Goal: Transaction & Acquisition: Book appointment/travel/reservation

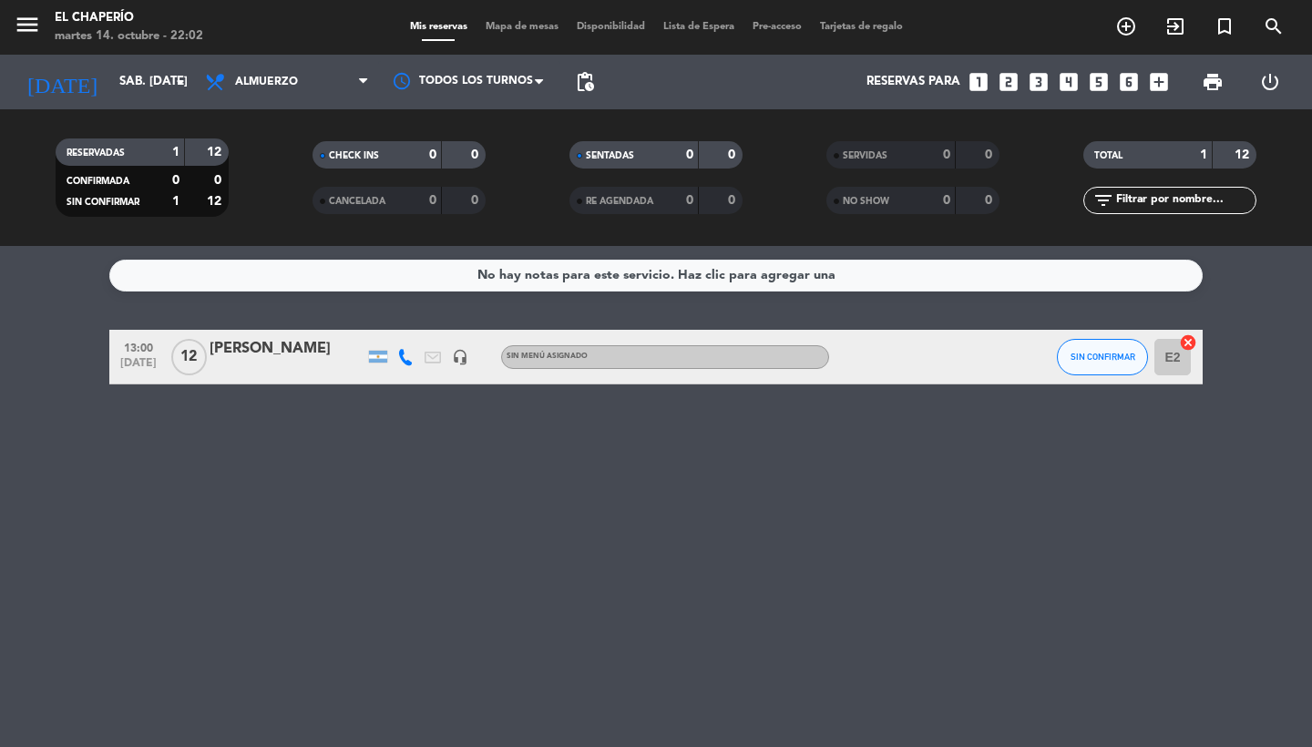
click at [1013, 87] on icon "looks_two" at bounding box center [1009, 82] width 24 height 24
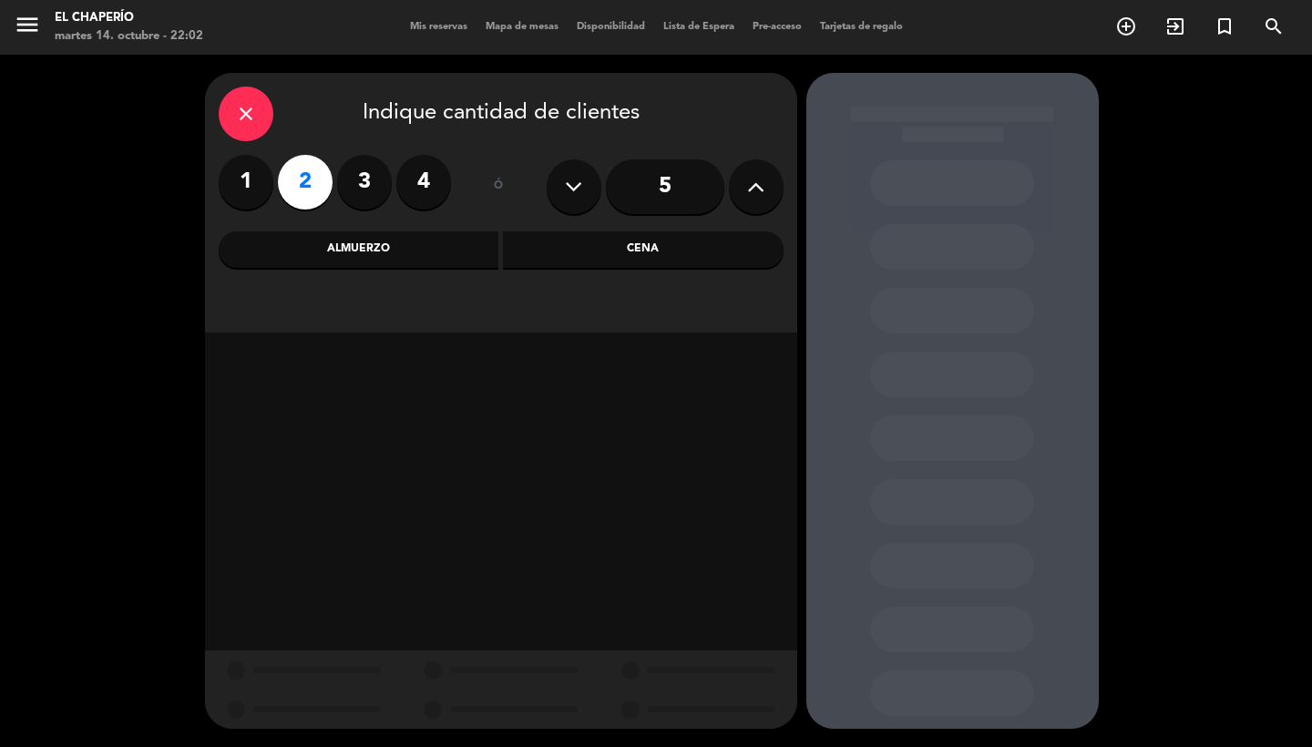
click at [405, 250] on div "Almuerzo" at bounding box center [359, 249] width 281 height 36
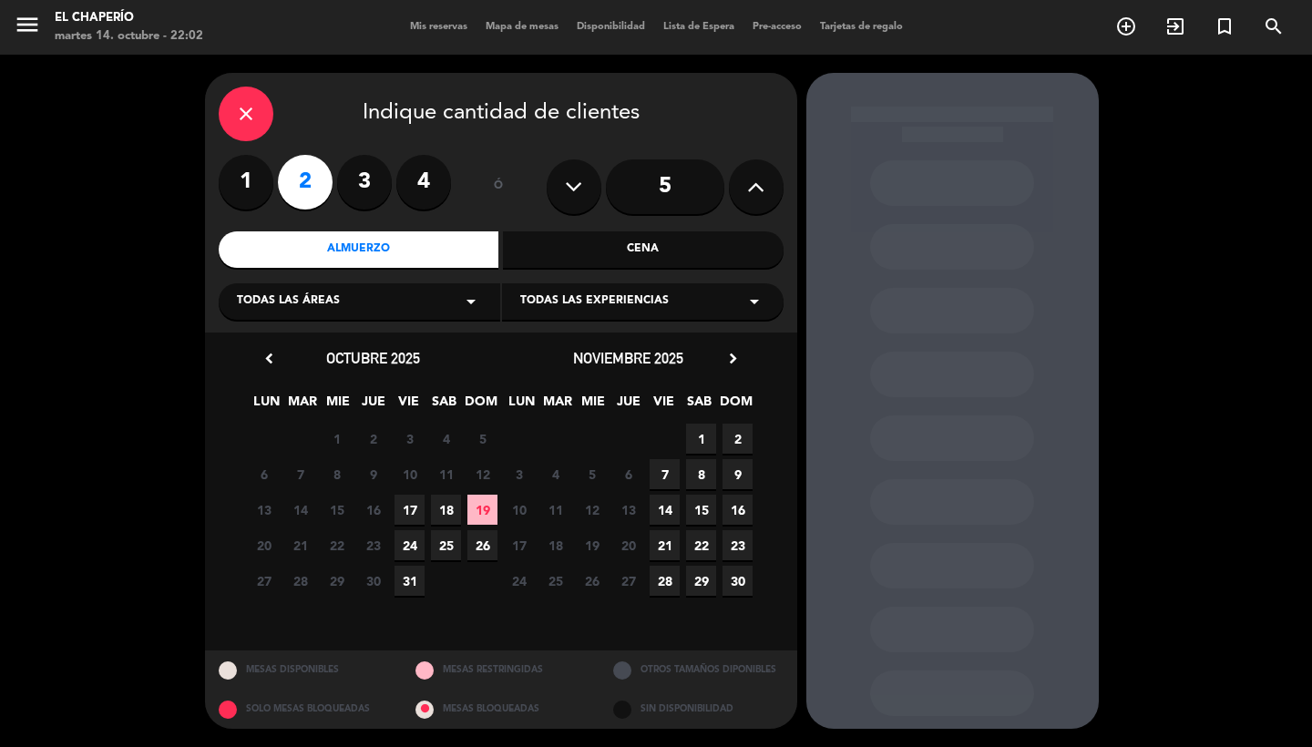
click at [449, 509] on span "18" at bounding box center [446, 510] width 30 height 30
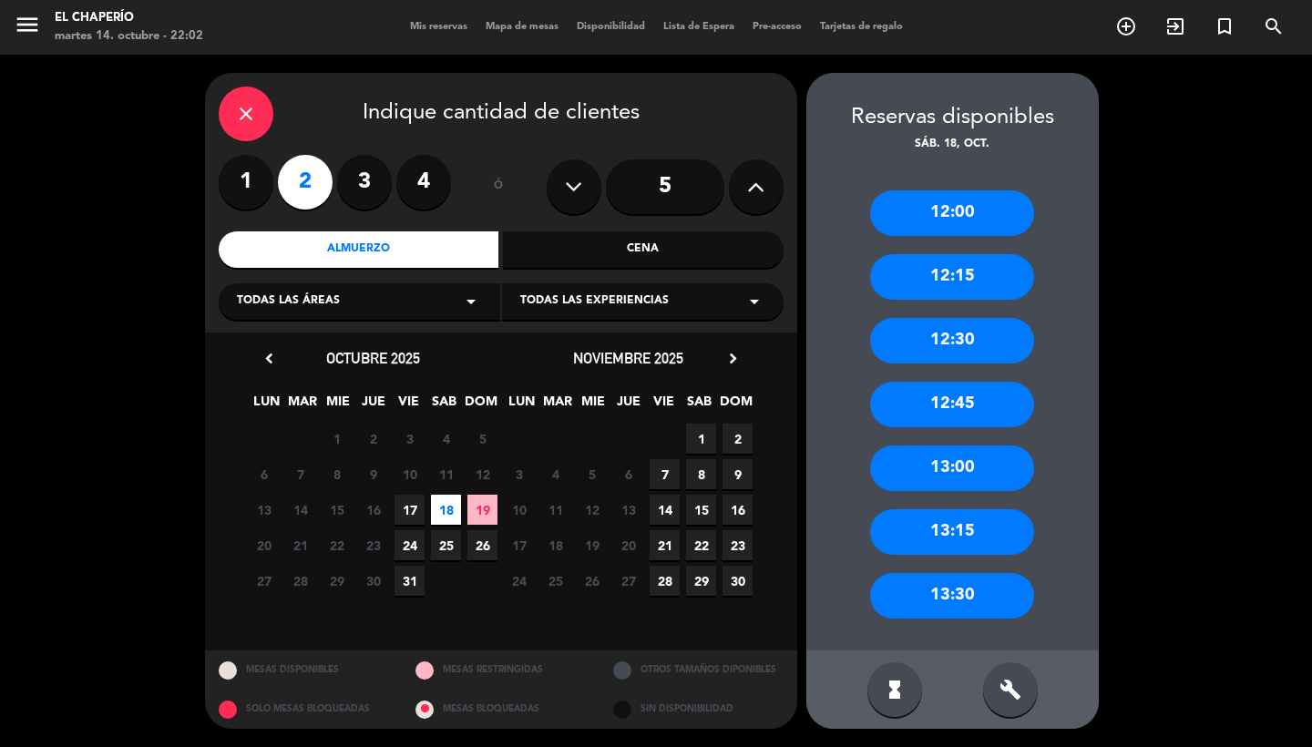
click at [982, 596] on div "13:30" at bounding box center [952, 596] width 164 height 46
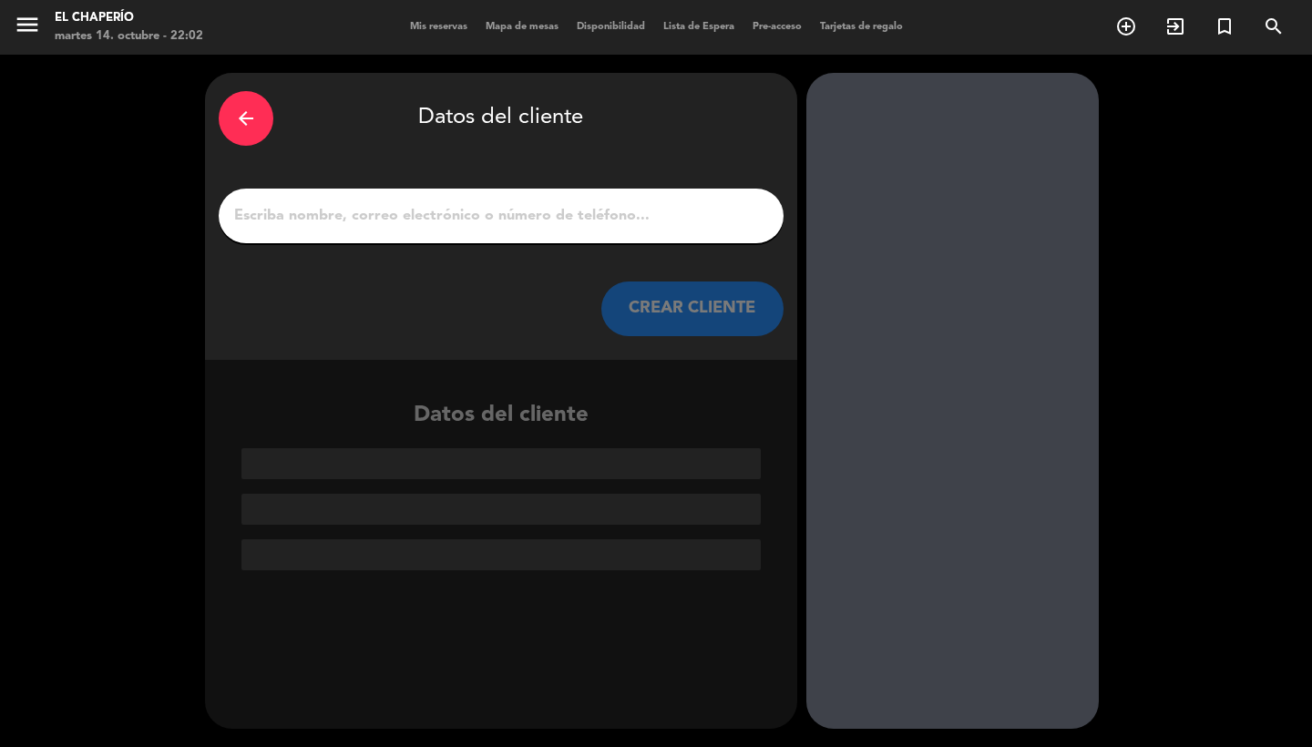
click at [496, 205] on input "1" at bounding box center [501, 216] width 538 height 26
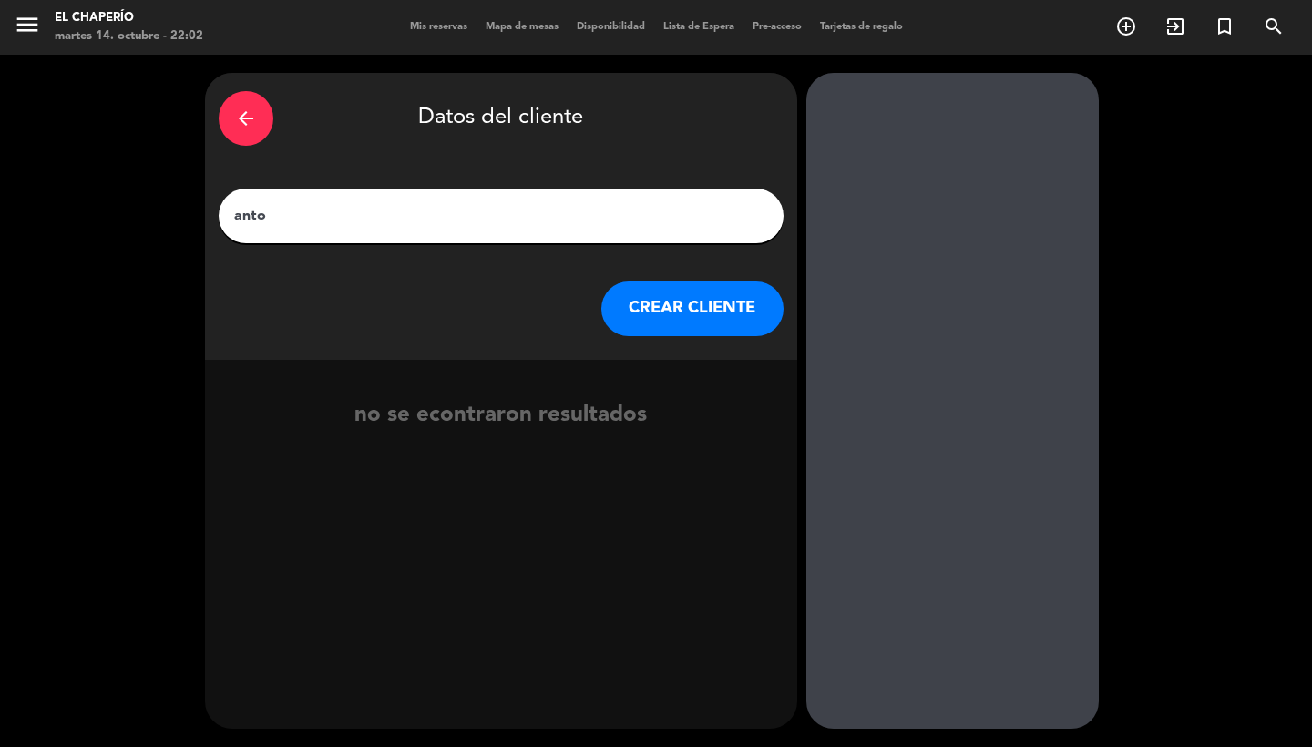
type input "anto"
click at [710, 318] on button "CREAR CLIENTE" at bounding box center [692, 309] width 182 height 55
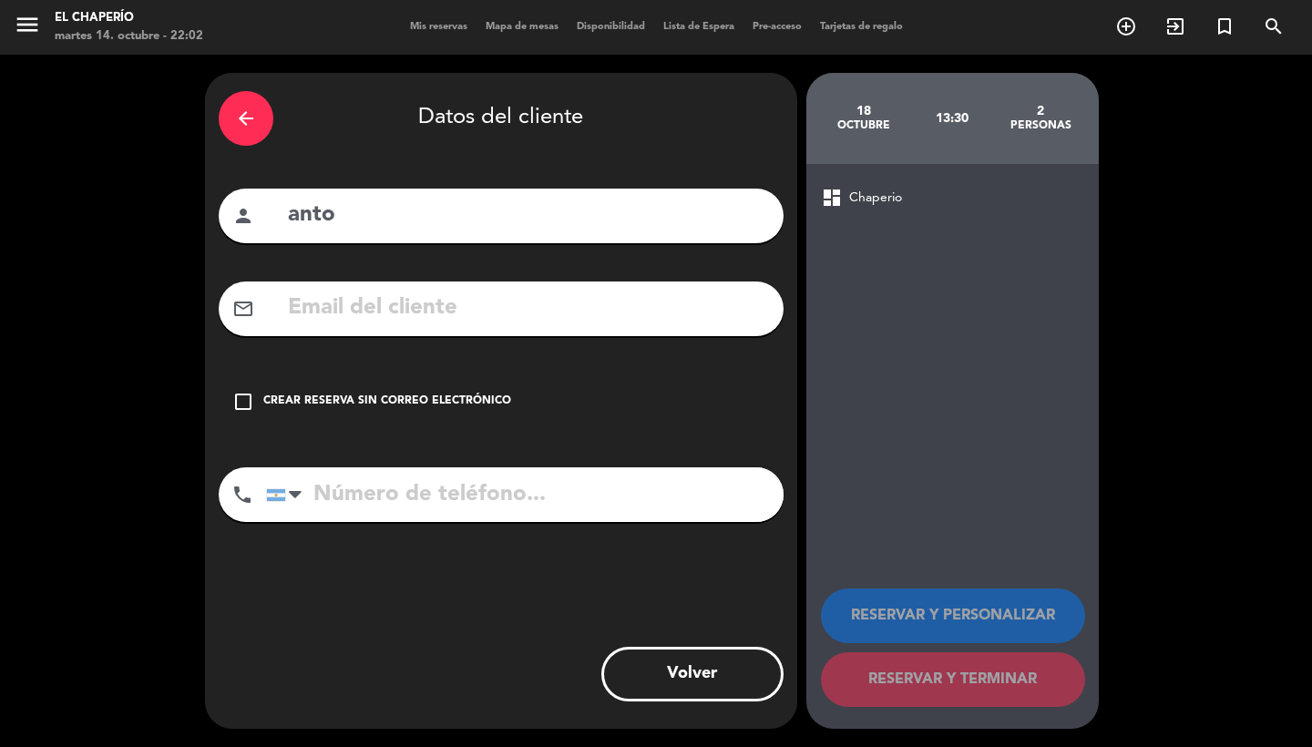
click at [244, 411] on icon "check_box_outline_blank" at bounding box center [243, 402] width 22 height 22
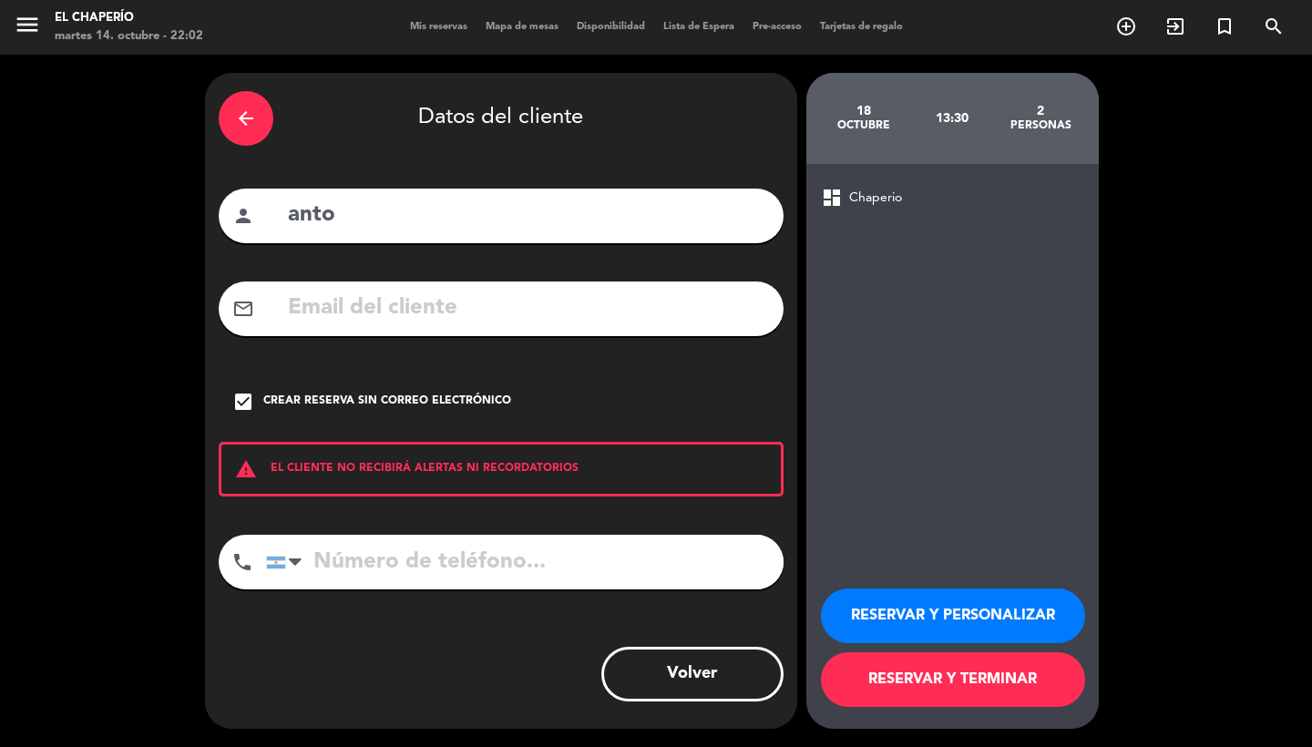
click at [388, 547] on input "tel" at bounding box center [524, 562] width 517 height 55
type input "2216146065"
click at [617, 304] on input "text" at bounding box center [528, 308] width 484 height 37
click at [249, 405] on icon "check_box" at bounding box center [243, 402] width 22 height 22
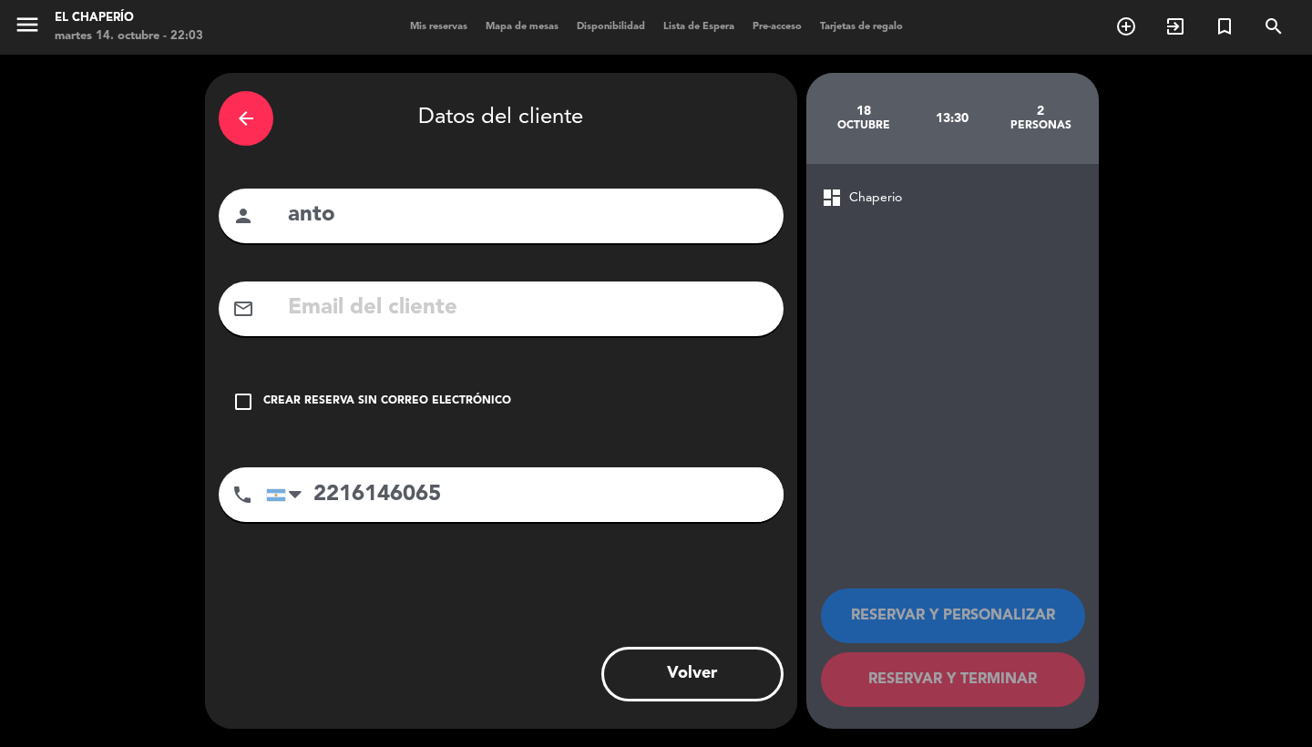
click at [354, 307] on input "text" at bounding box center [528, 308] width 484 height 37
click at [476, 311] on input "antofiguretti" at bounding box center [528, 308] width 484 height 37
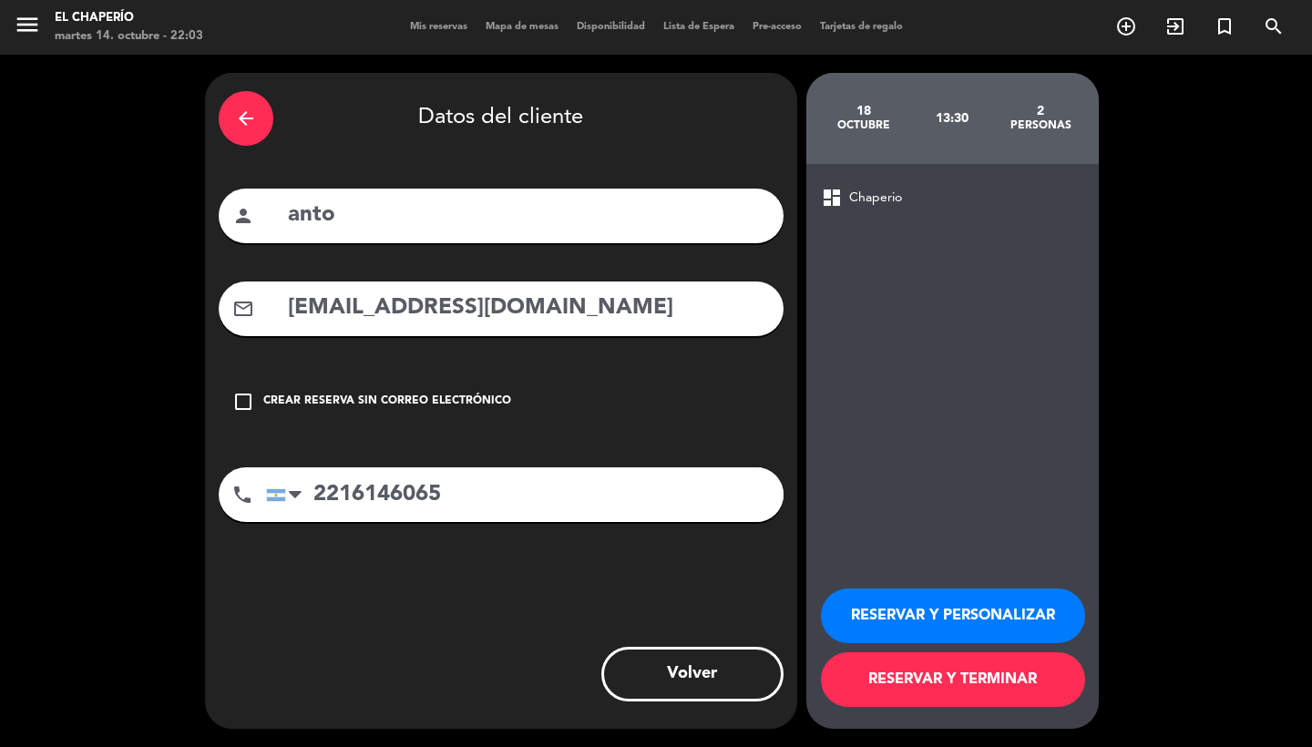
type input "[EMAIL_ADDRESS][DOMAIN_NAME]"
click at [939, 687] on button "RESERVAR Y TERMINAR" at bounding box center [953, 679] width 264 height 55
